Goal: Go to known website: Access a specific website the user already knows

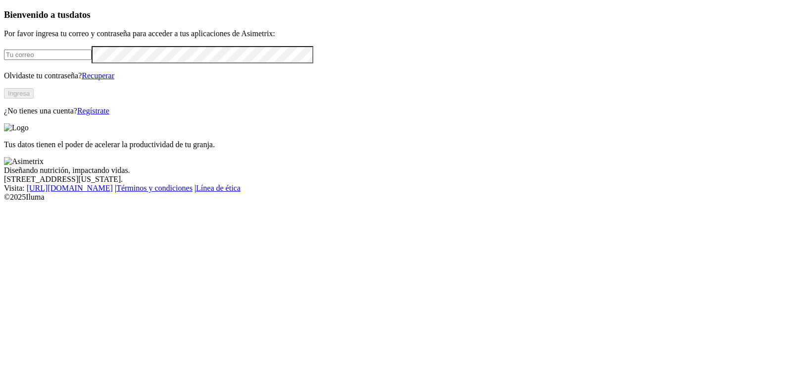
click at [92, 60] on input "email" at bounding box center [48, 55] width 88 height 10
type input "[PERSON_NAME][EMAIL_ADDRESS][PERSON_NAME][DOMAIN_NAME]"
click input "submit" at bounding box center [0, 0] width 0 height 0
